Goal: Find specific page/section: Find specific page/section

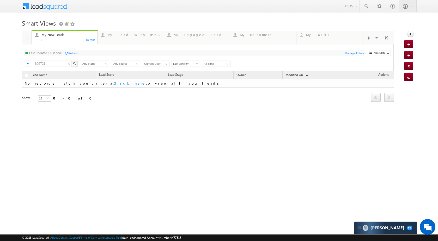
click at [67, 65] on input "806721" at bounding box center [53, 64] width 38 height 6
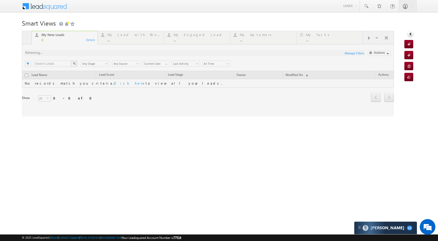
click at [69, 63] on div "My New Leads 0 Details My Lead with Pending Tasks ... Details My Engaged Lead .…" at bounding box center [208, 74] width 372 height 86
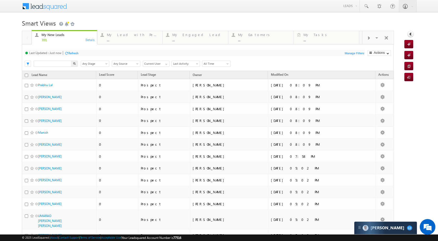
click at [58, 63] on input "text" at bounding box center [53, 64] width 38 height 6
paste input "824036"
type input "824036"
click at [73, 62] on div "My New Leads 701 Details My Lead with Pending Tasks ... Details My Engaged Lead…" at bounding box center [208, 224] width 372 height 387
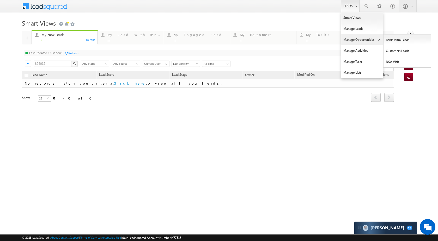
click at [358, 40] on link "Manage Opportunities" at bounding box center [362, 39] width 42 height 11
click at [392, 49] on link "Customers Leads" at bounding box center [408, 50] width 48 height 11
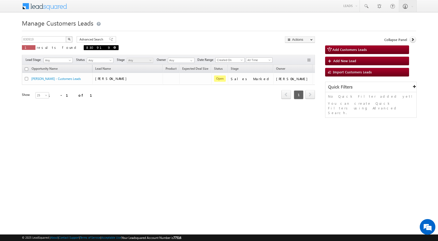
click at [113, 48] on span at bounding box center [114, 47] width 3 height 3
type input "Search Customers Leads"
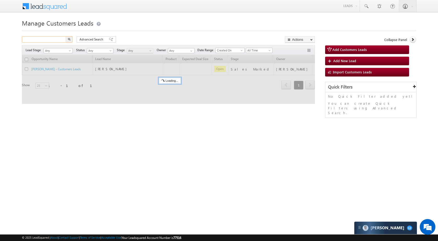
click at [55, 39] on input "text" at bounding box center [44, 39] width 45 height 6
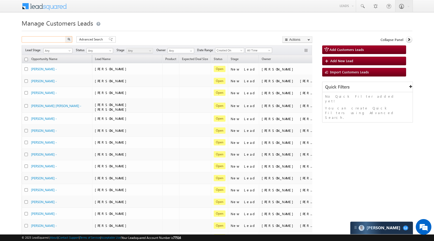
paste input "824036"
click at [68, 39] on img "button" at bounding box center [69, 39] width 3 height 3
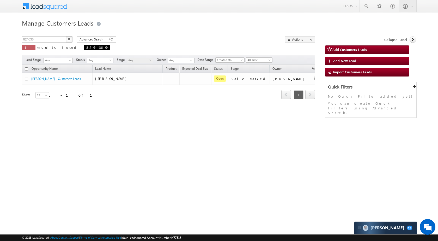
click at [105, 47] on span at bounding box center [106, 47] width 3 height 3
type input "Search Customers Leads"
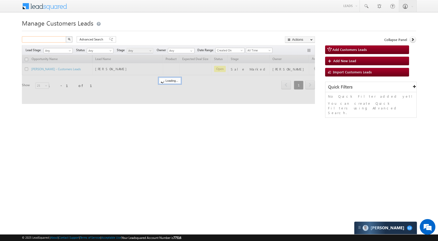
click at [58, 39] on input "text" at bounding box center [44, 39] width 45 height 6
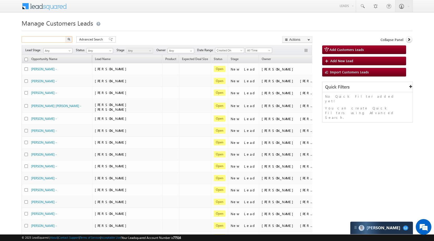
paste input "830723"
type input "830723"
click at [70, 40] on img "button" at bounding box center [69, 39] width 3 height 3
